Goal: Transaction & Acquisition: Purchase product/service

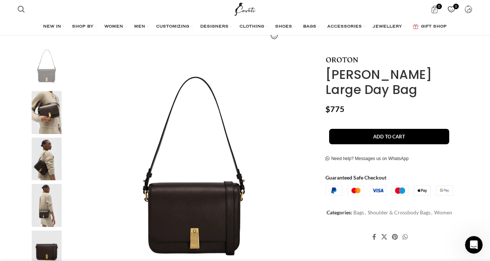
scroll to position [104, 0]
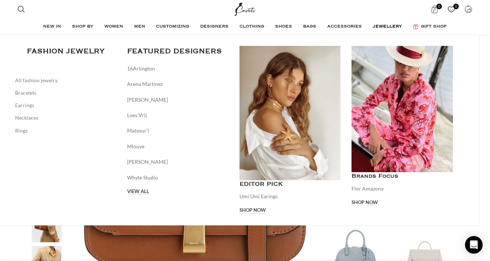
scroll to position [79, 0]
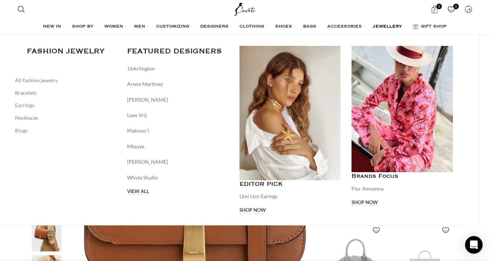
click at [423, 58] on div "Main navigation" at bounding box center [402, 109] width 101 height 126
click at [401, 125] on div "Main navigation" at bounding box center [402, 109] width 101 height 126
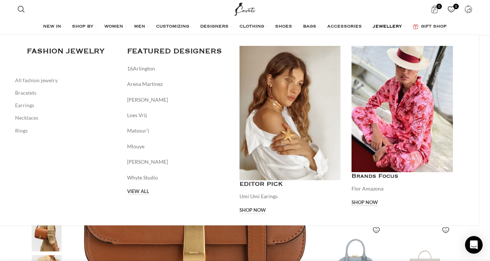
click at [378, 201] on link "Shop now" at bounding box center [365, 203] width 26 height 7
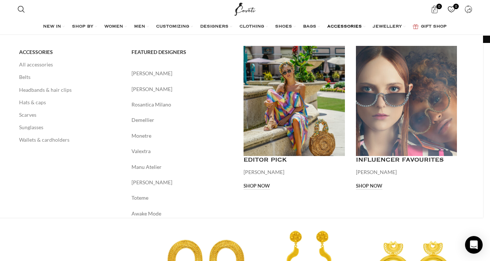
click at [366, 27] on link "ACCESSORIES" at bounding box center [346, 26] width 38 height 15
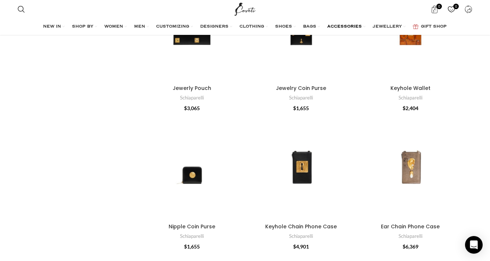
scroll to position [260, 0]
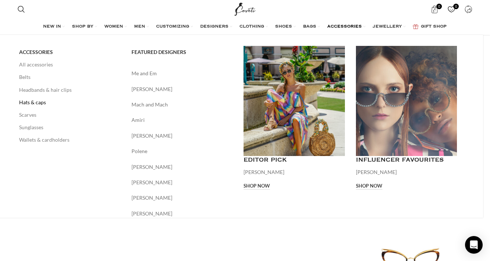
click at [40, 101] on link "Hats & caps" at bounding box center [69, 102] width 101 height 12
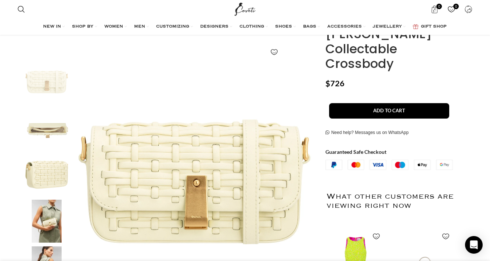
scroll to position [90, 0]
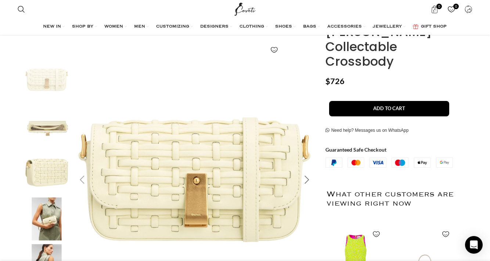
click at [310, 181] on div "Next slide" at bounding box center [307, 180] width 18 height 18
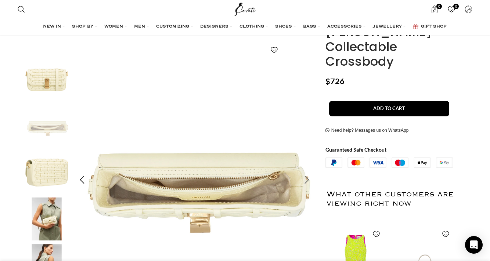
scroll to position [0, 78]
click at [309, 181] on div "Next slide" at bounding box center [307, 180] width 18 height 18
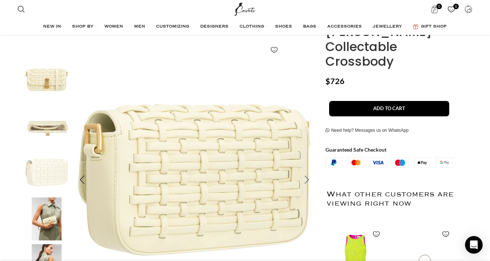
click at [309, 181] on div "Next slide" at bounding box center [307, 180] width 18 height 18
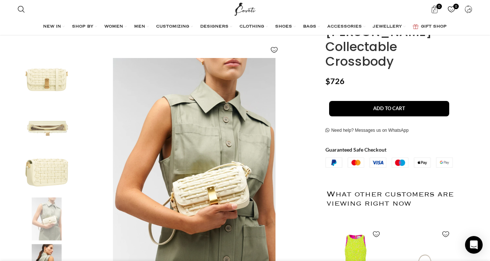
scroll to position [0, 851]
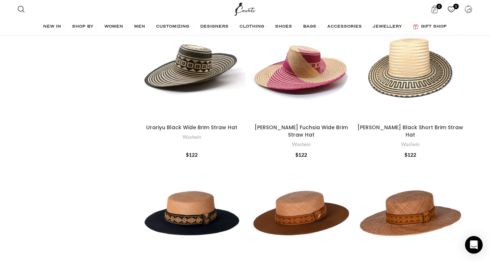
scroll to position [556, 0]
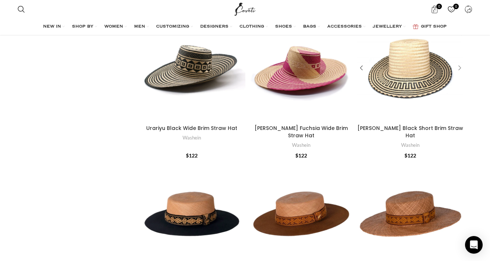
click at [460, 67] on div "Andino Black Short Brim Straw Hat" at bounding box center [458, 67] width 11 height 11
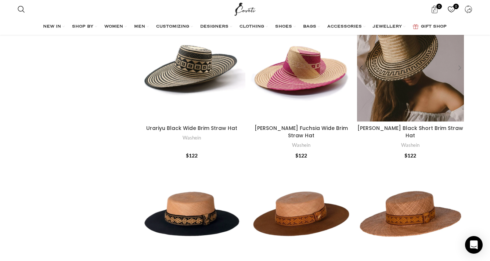
click at [460, 67] on div "Andino Black Short Brim Straw Hat" at bounding box center [458, 67] width 11 height 11
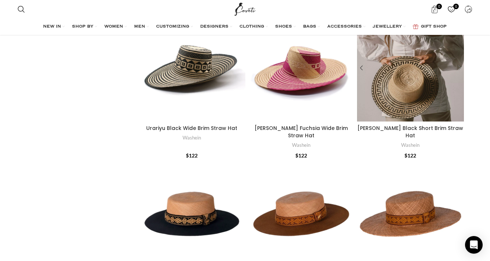
click at [460, 67] on div "Andino Black Short Brim Straw Hat" at bounding box center [458, 67] width 11 height 11
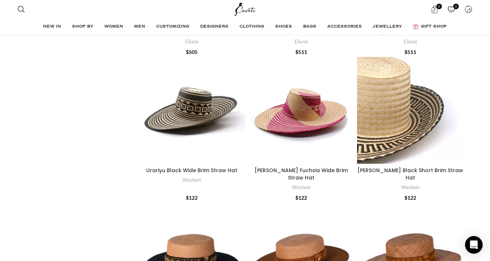
scroll to position [510, 0]
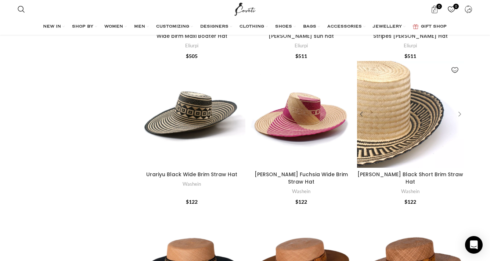
click at [463, 110] on div "Andino Black Short Brim Straw Hat" at bounding box center [458, 114] width 11 height 11
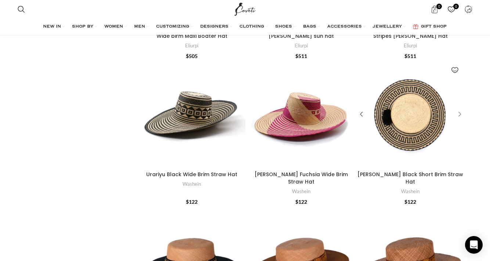
click at [463, 110] on div "Andino Black Short Brim Straw Hat" at bounding box center [458, 114] width 11 height 11
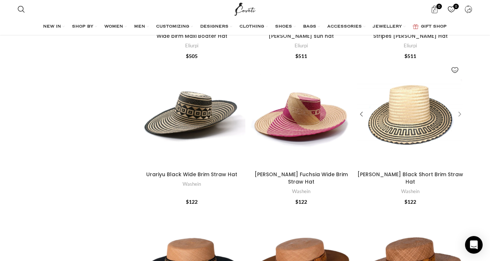
click at [460, 113] on div "Andino Black Short Brim Straw Hat" at bounding box center [458, 114] width 11 height 11
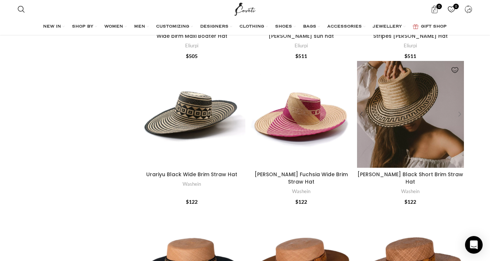
click at [460, 113] on div "Andino Black Short Brim Straw Hat" at bounding box center [458, 114] width 11 height 11
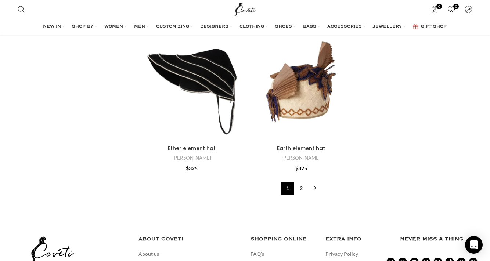
scroll to position [2486, 0]
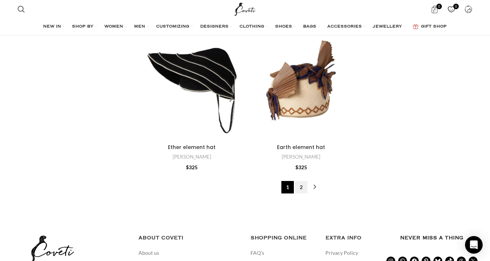
click at [301, 181] on link "2" at bounding box center [301, 187] width 12 height 12
